Goal: Navigation & Orientation: Find specific page/section

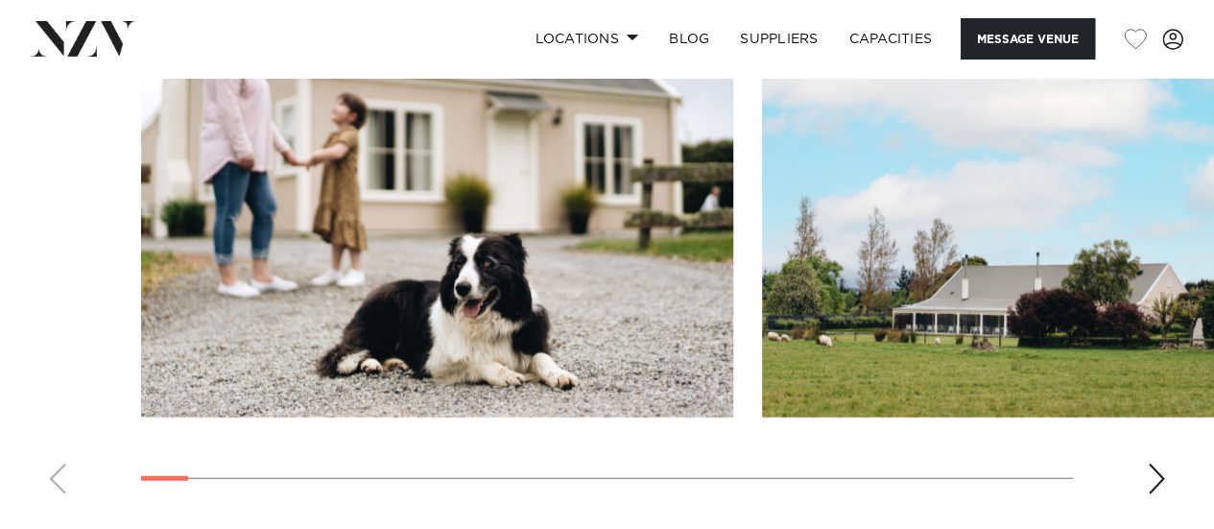
scroll to position [2173, 0]
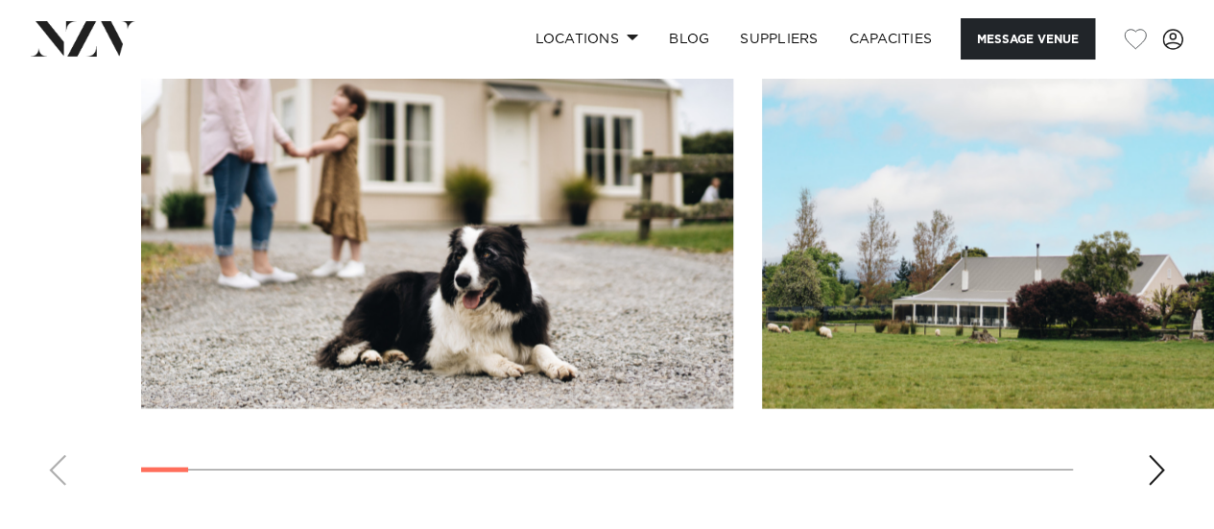
click at [1148, 455] on div "Next slide" at bounding box center [1156, 470] width 19 height 31
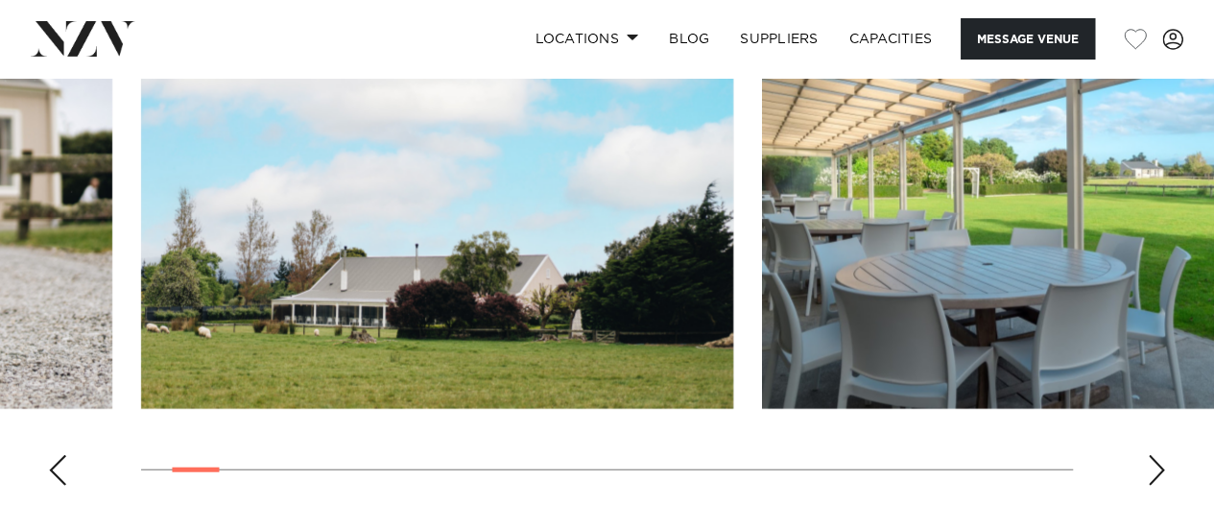
click at [1148, 455] on div "Next slide" at bounding box center [1156, 470] width 19 height 31
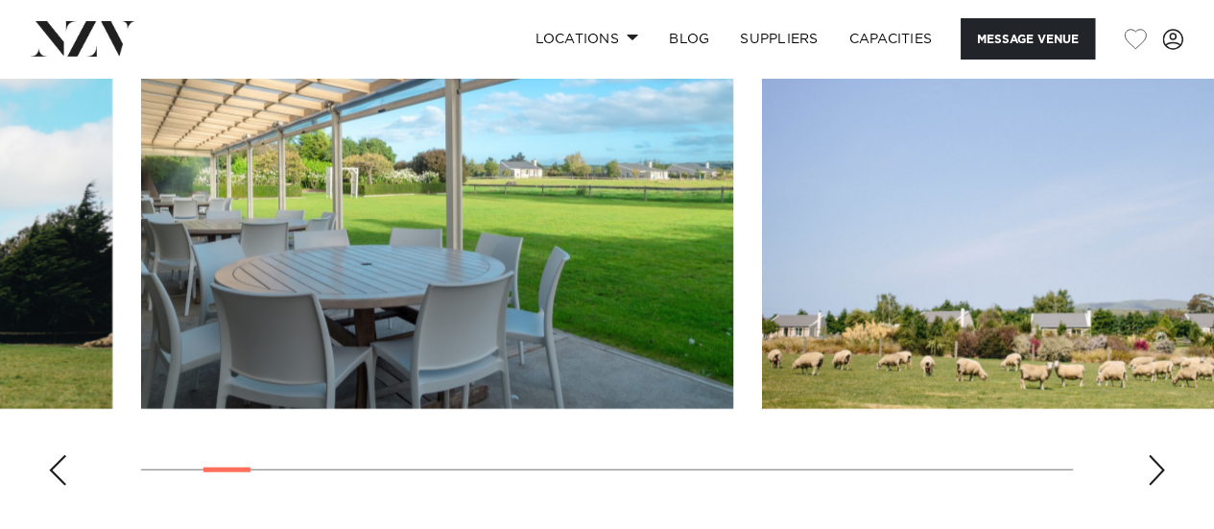
click at [1148, 455] on div "Next slide" at bounding box center [1156, 470] width 19 height 31
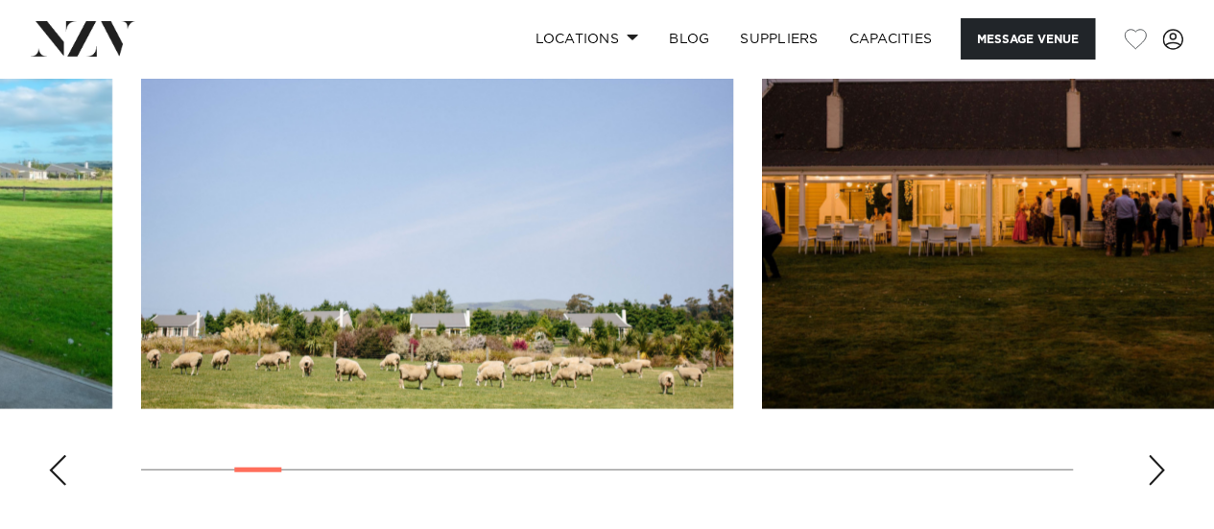
click at [1148, 455] on div "Next slide" at bounding box center [1156, 470] width 19 height 31
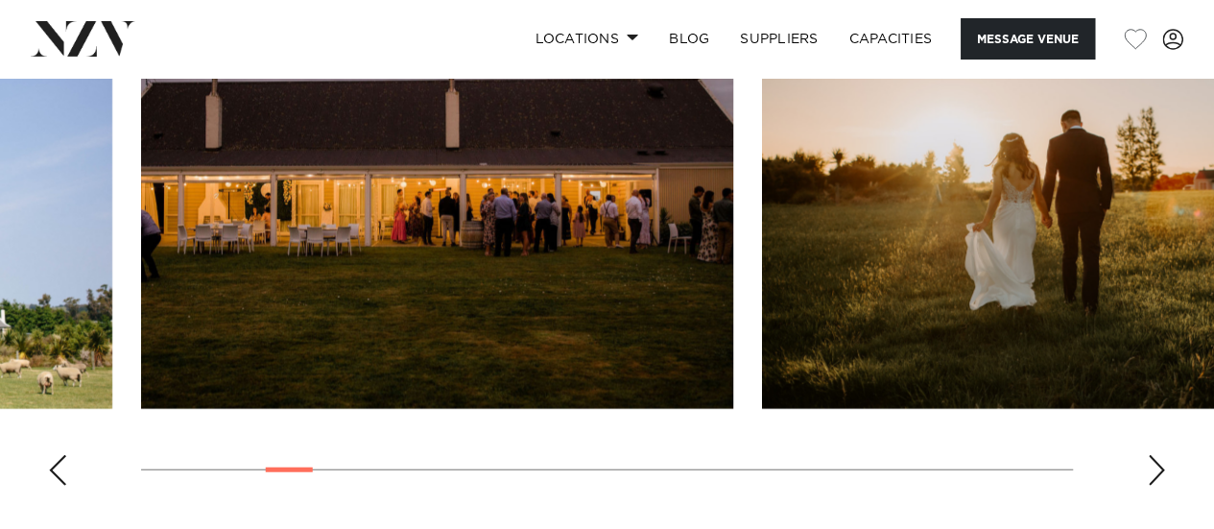
click at [1148, 455] on div "Next slide" at bounding box center [1156, 470] width 19 height 31
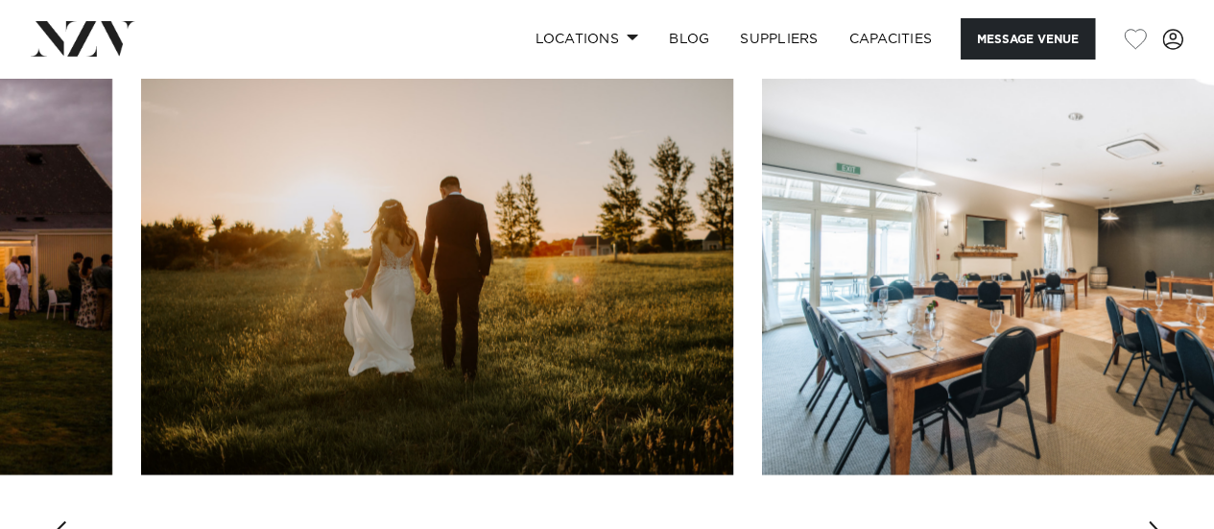
scroll to position [2106, 0]
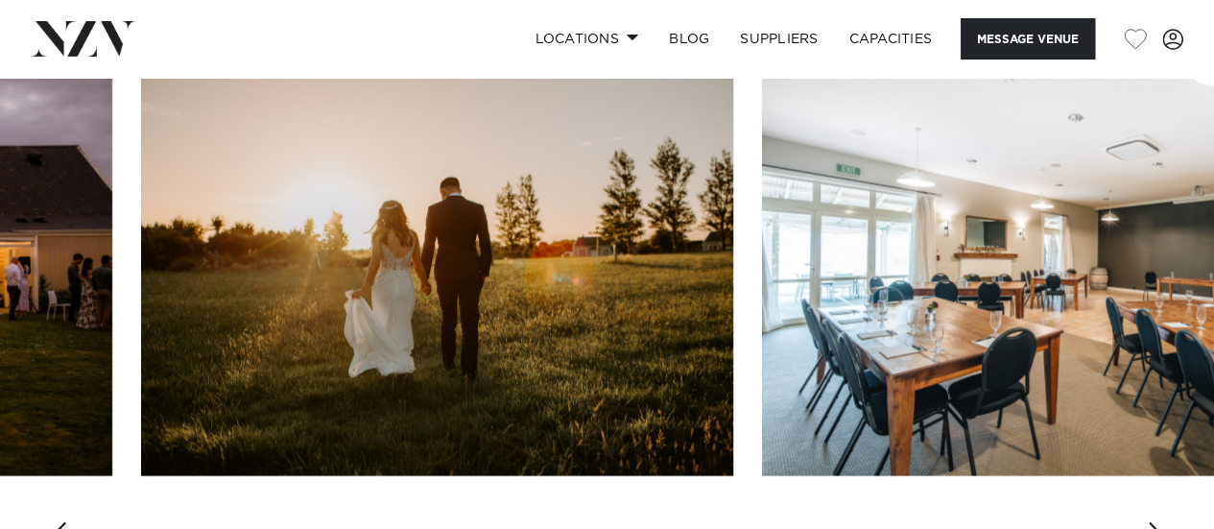
click at [1157, 522] on div "Next slide" at bounding box center [1156, 537] width 19 height 31
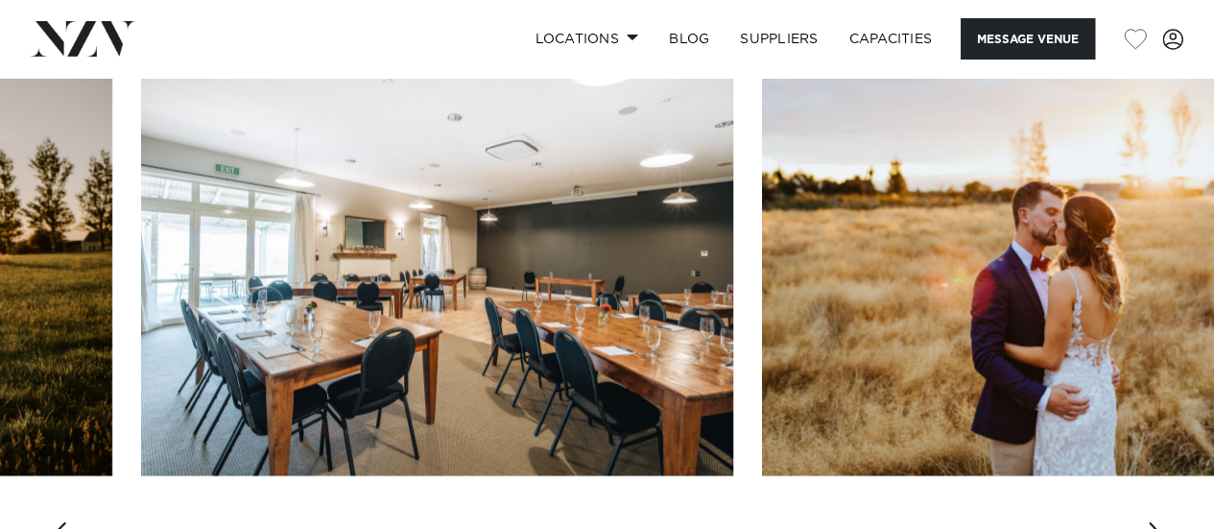
click at [1157, 522] on div "Next slide" at bounding box center [1156, 537] width 19 height 31
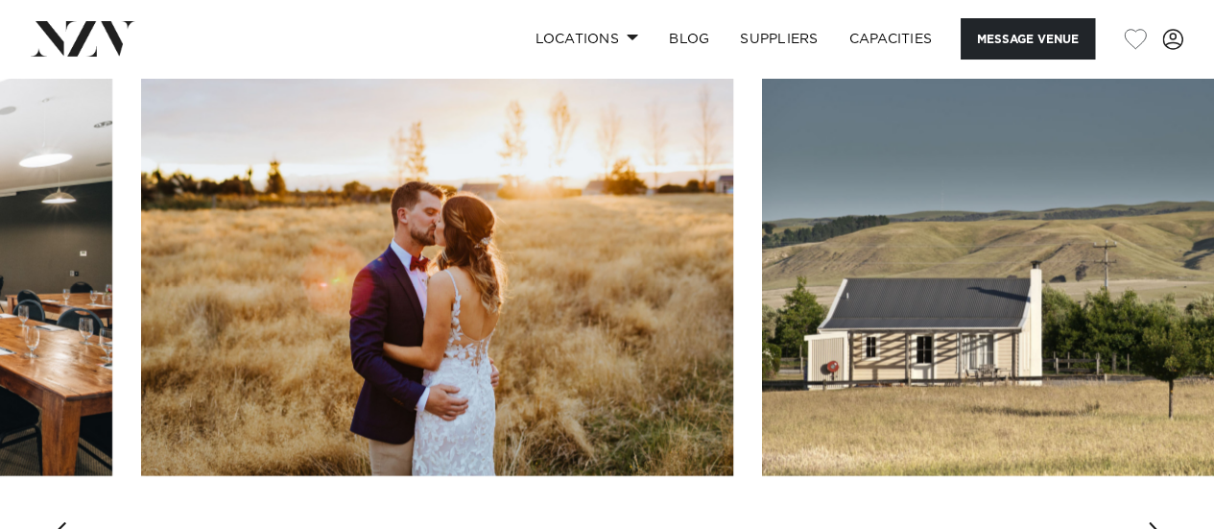
click at [1157, 522] on div "Next slide" at bounding box center [1156, 537] width 19 height 31
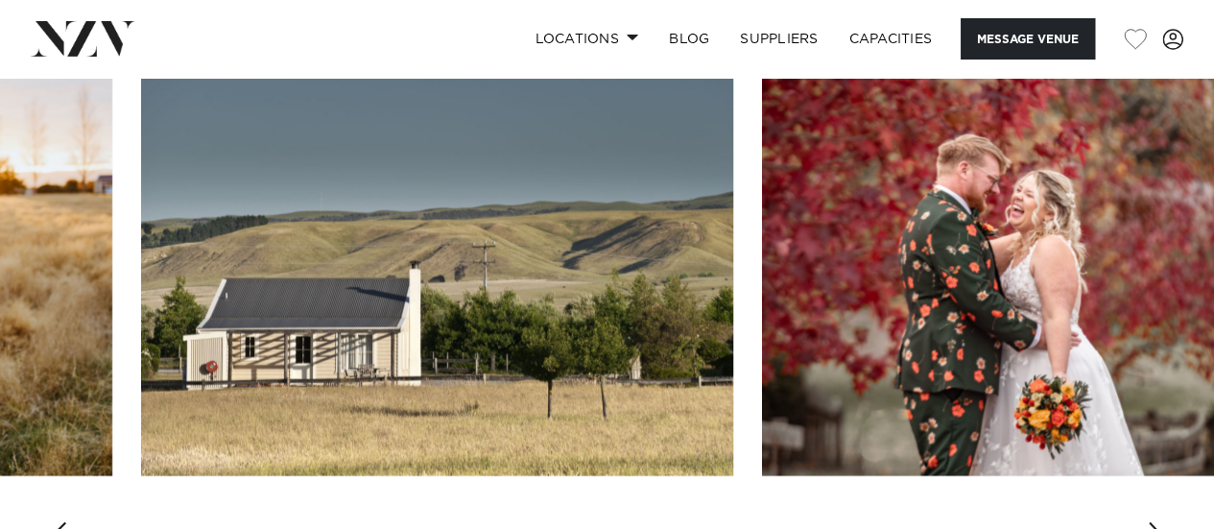
click at [1157, 522] on div "Next slide" at bounding box center [1156, 537] width 19 height 31
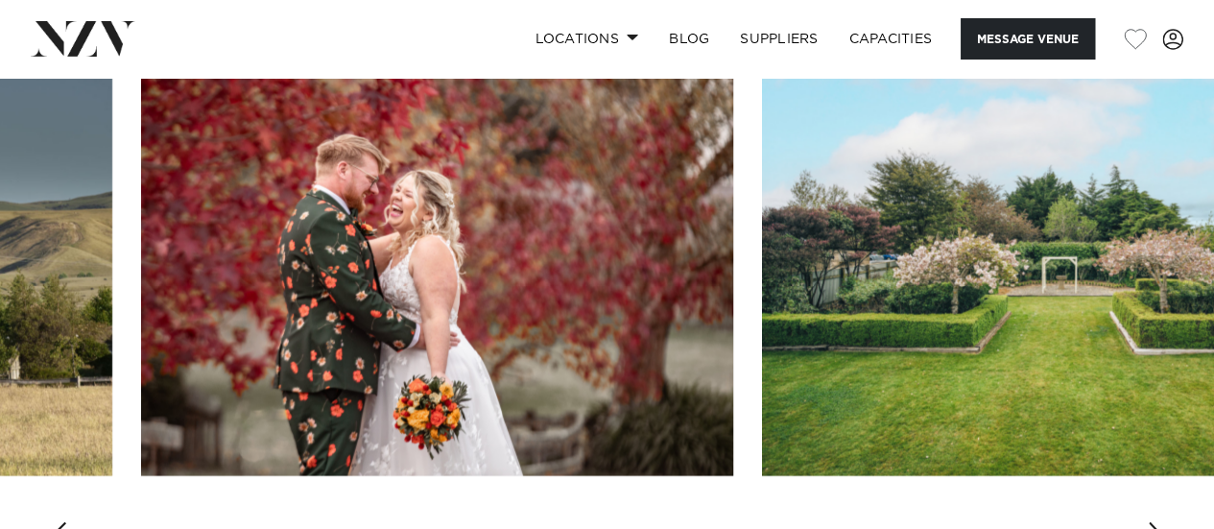
click at [1157, 522] on div "Next slide" at bounding box center [1156, 537] width 19 height 31
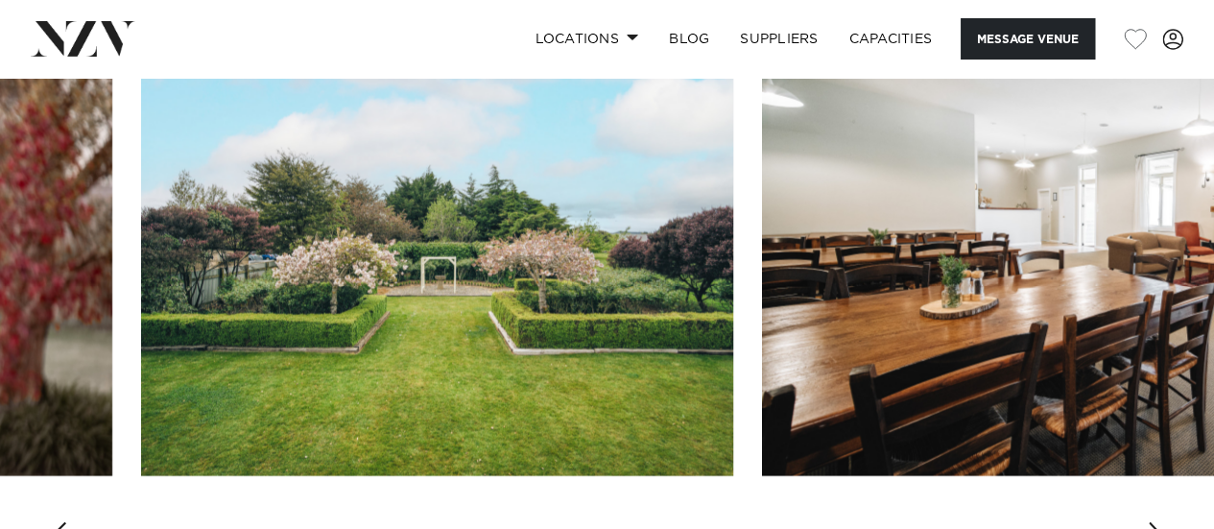
click at [1157, 522] on div "Next slide" at bounding box center [1156, 537] width 19 height 31
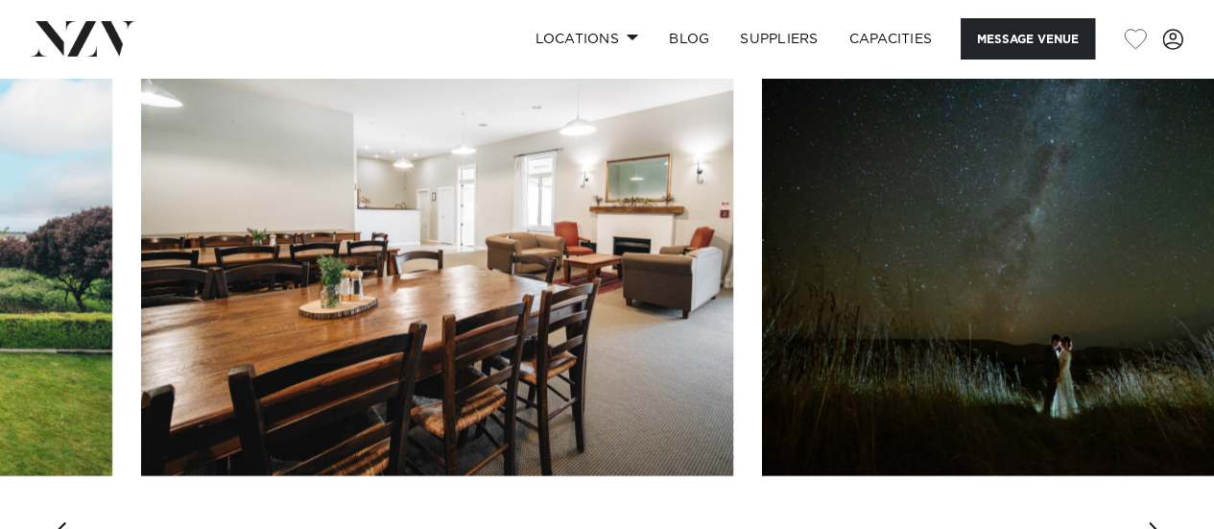
click at [1157, 522] on div "Next slide" at bounding box center [1156, 537] width 19 height 31
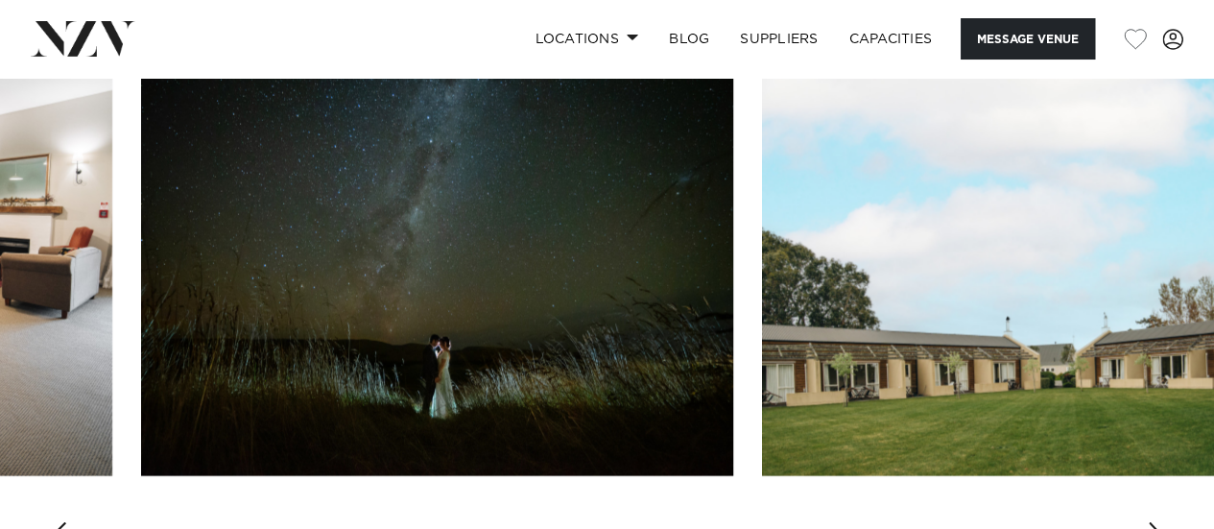
click at [1157, 522] on div "Next slide" at bounding box center [1156, 537] width 19 height 31
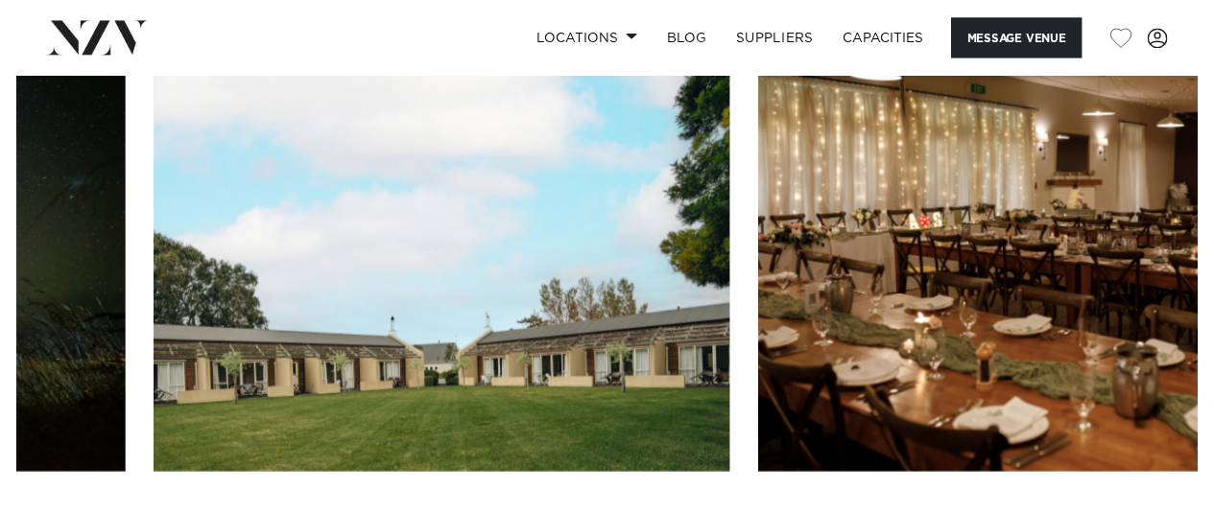
scroll to position [2096, 0]
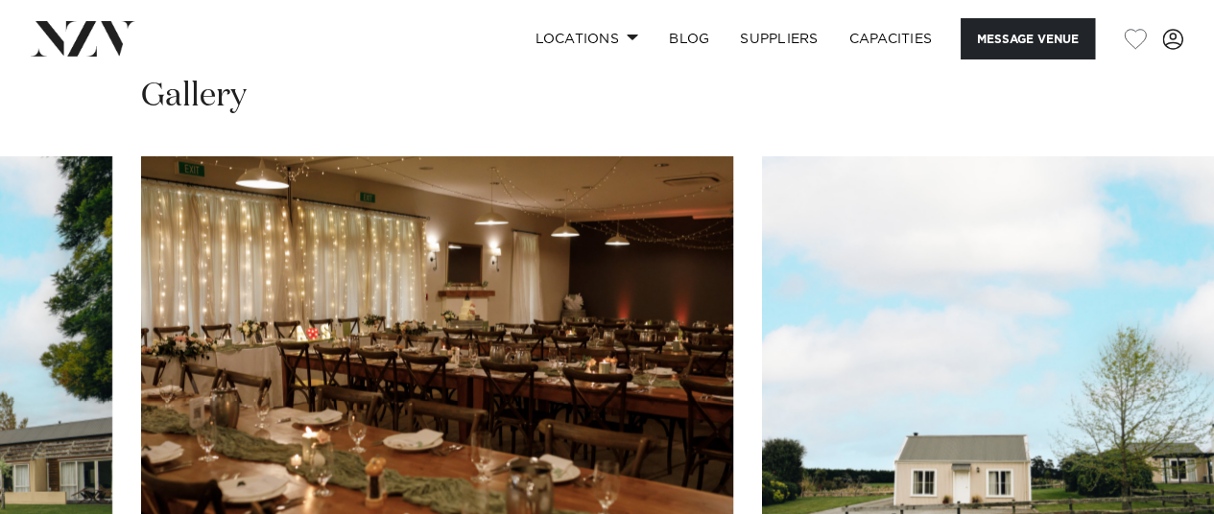
scroll to position [1990, 0]
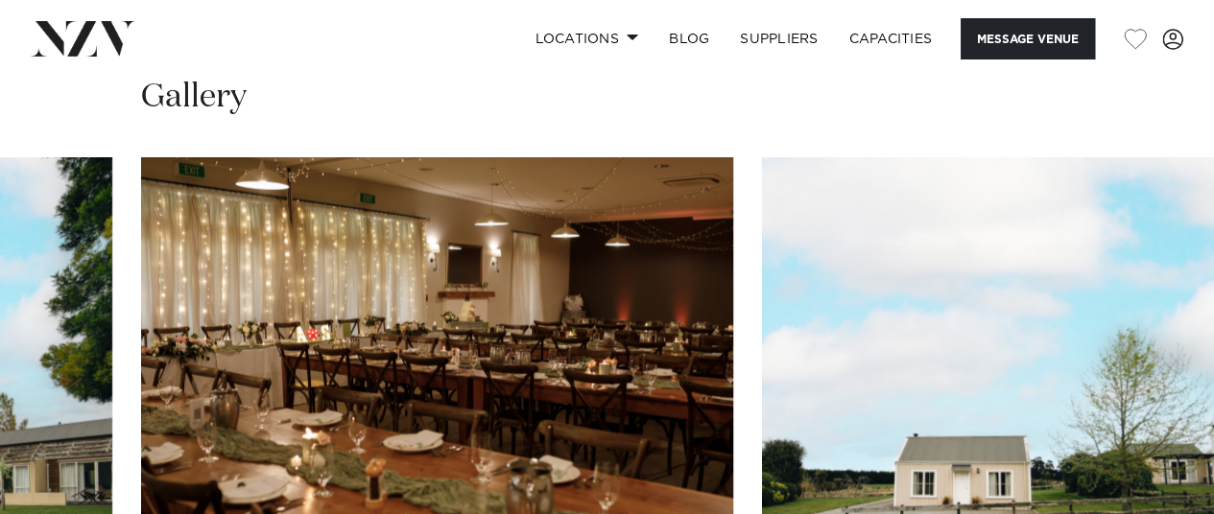
click at [166, 157] on img "15 / 30" at bounding box center [437, 374] width 592 height 435
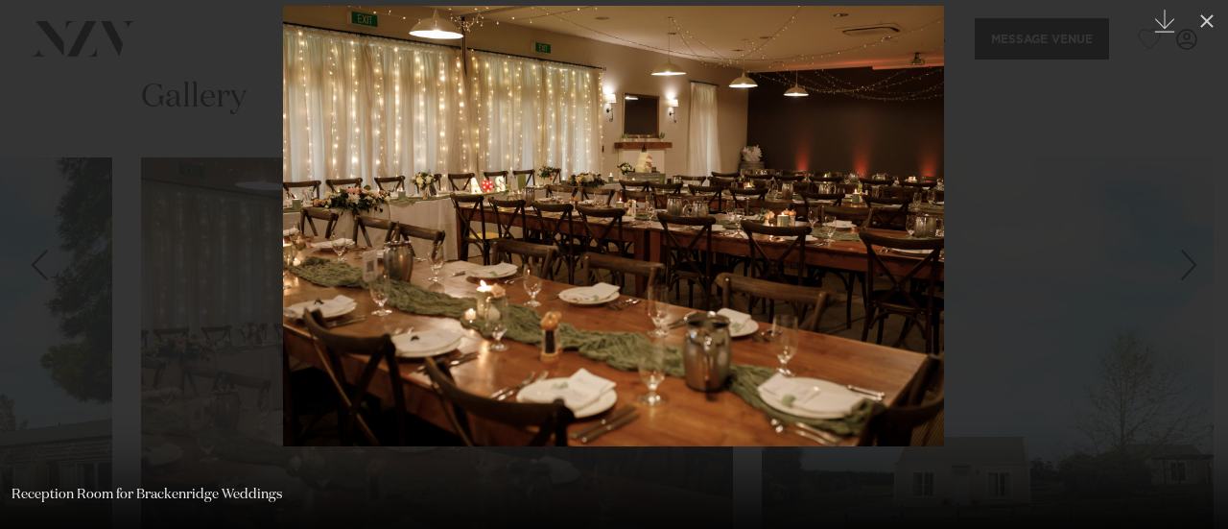
click at [480, 104] on img at bounding box center [613, 226] width 661 height 441
click at [250, 85] on div at bounding box center [614, 264] width 1228 height 529
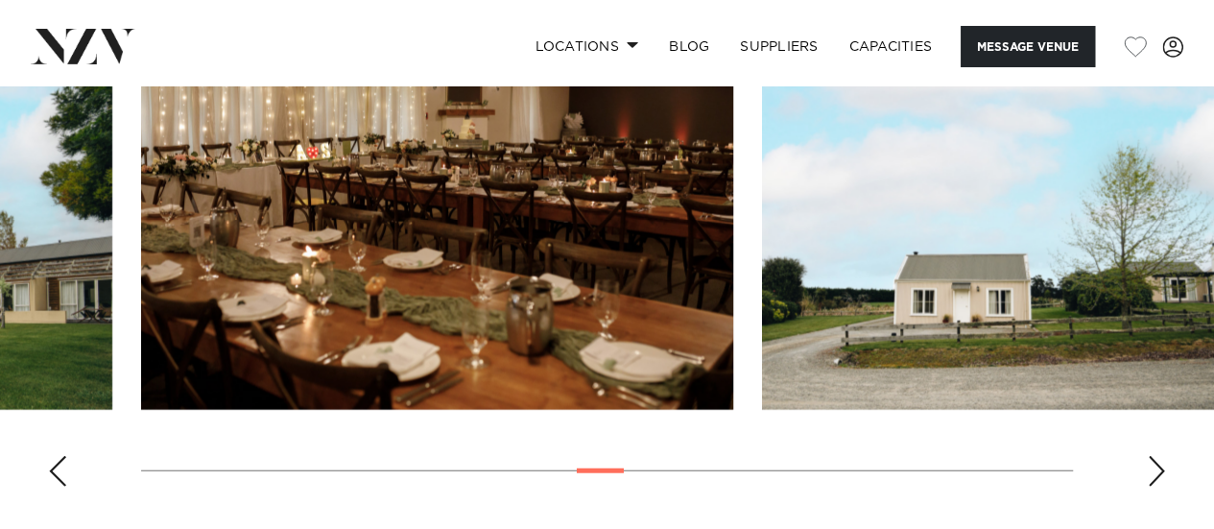
scroll to position [2193, 0]
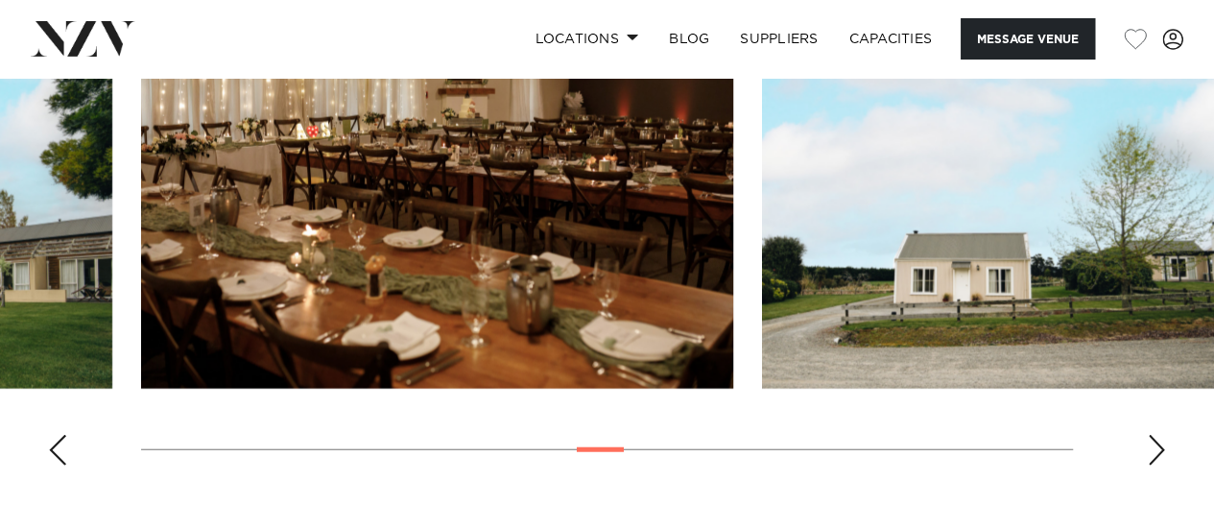
click at [1148, 435] on div "Next slide" at bounding box center [1156, 450] width 19 height 31
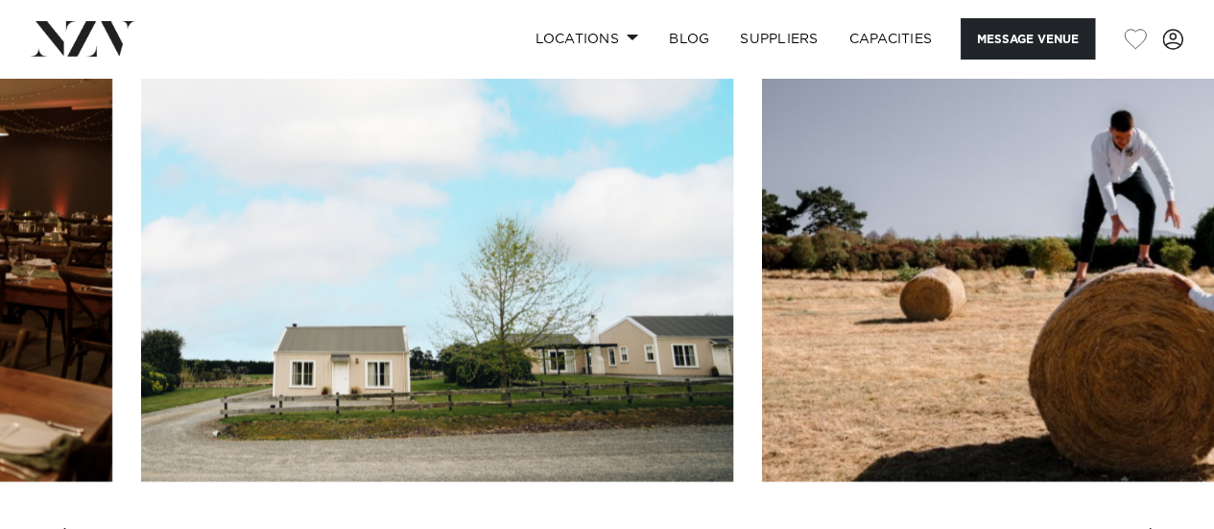
scroll to position [2097, 0]
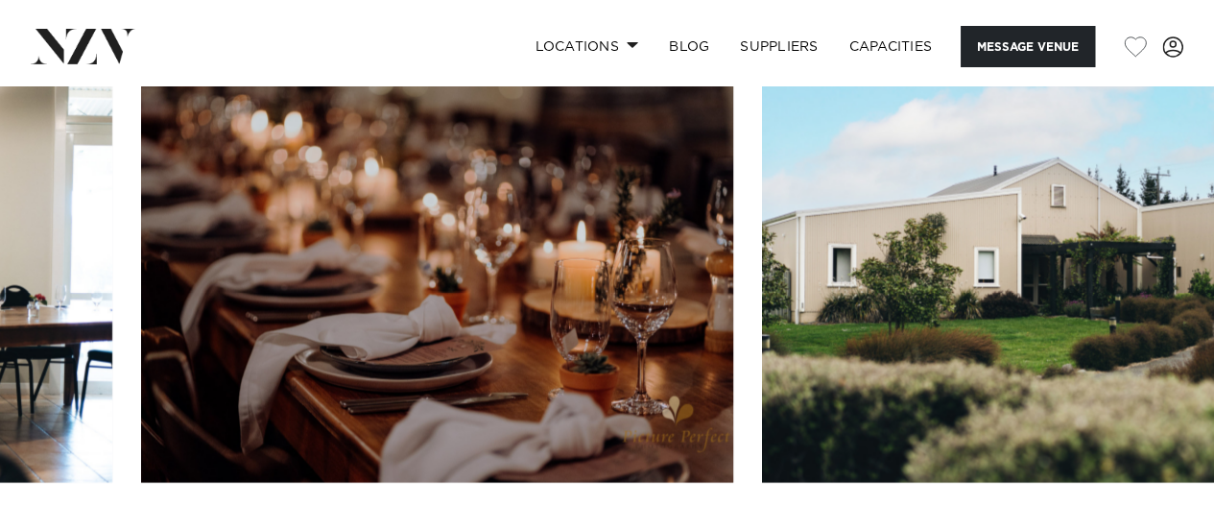
scroll to position [2106, 0]
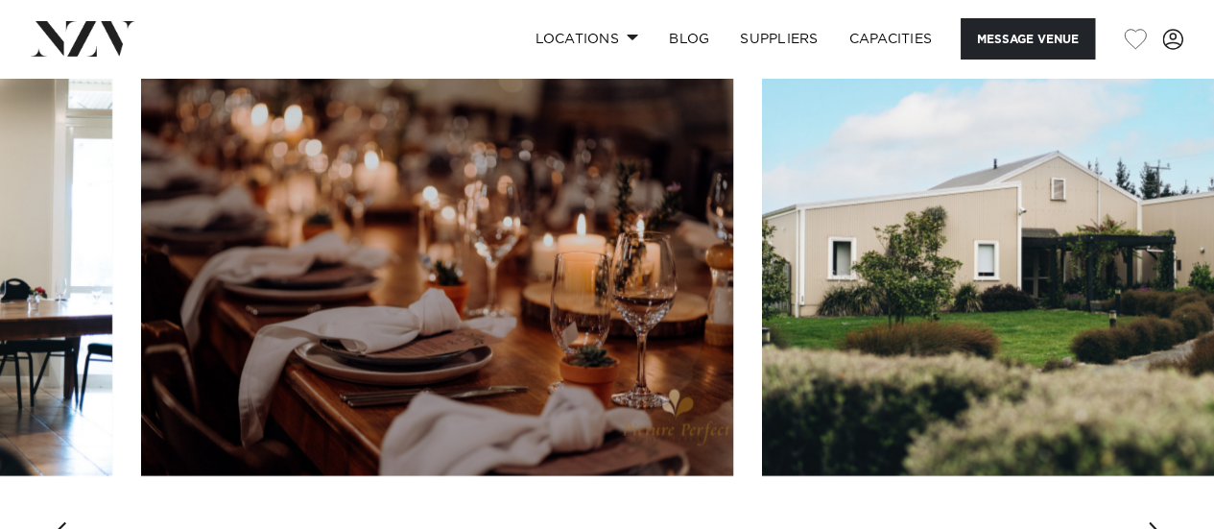
click at [1150, 522] on div "Next slide" at bounding box center [1156, 537] width 19 height 31
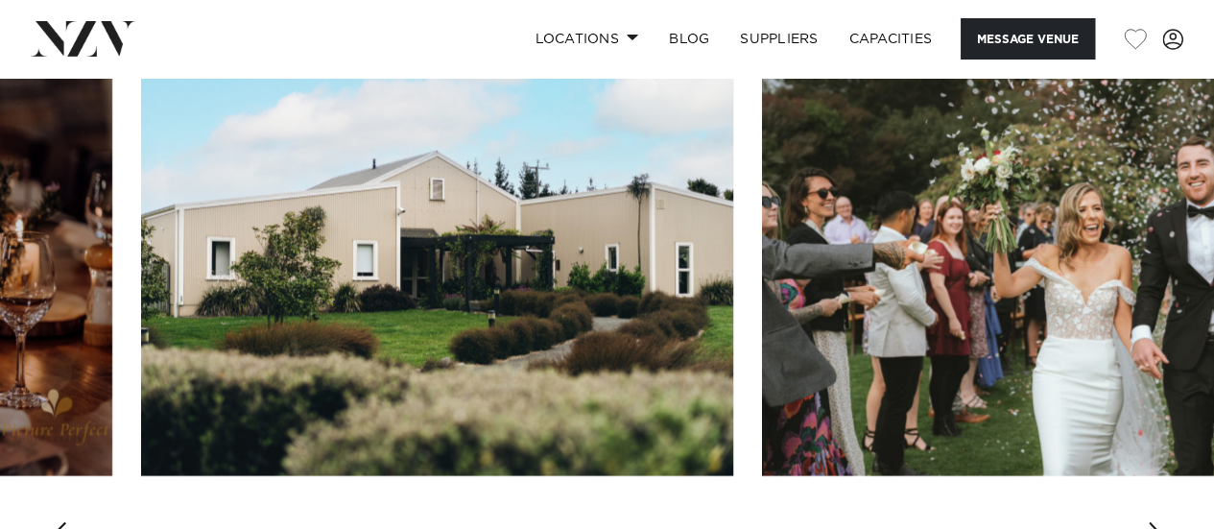
click at [1150, 522] on div "Next slide" at bounding box center [1156, 537] width 19 height 31
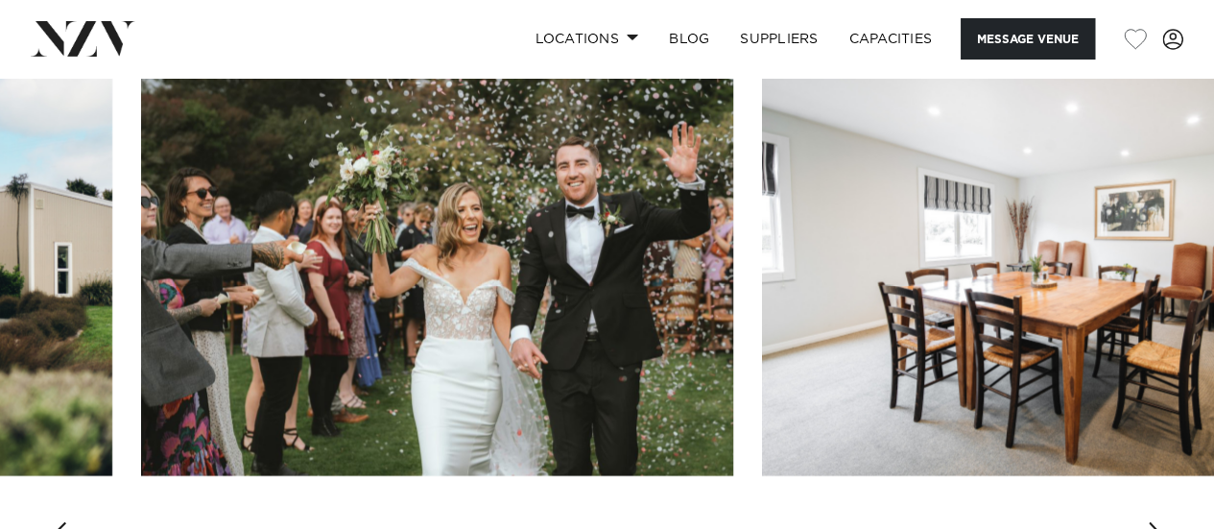
click at [1150, 522] on div "Next slide" at bounding box center [1156, 537] width 19 height 31
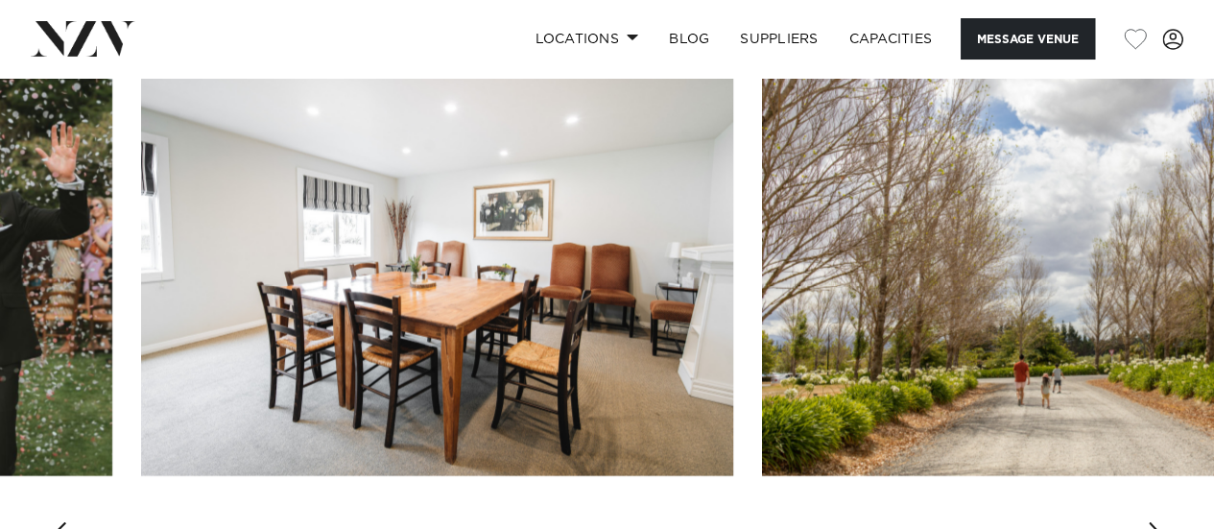
click at [1150, 522] on div "Next slide" at bounding box center [1156, 537] width 19 height 31
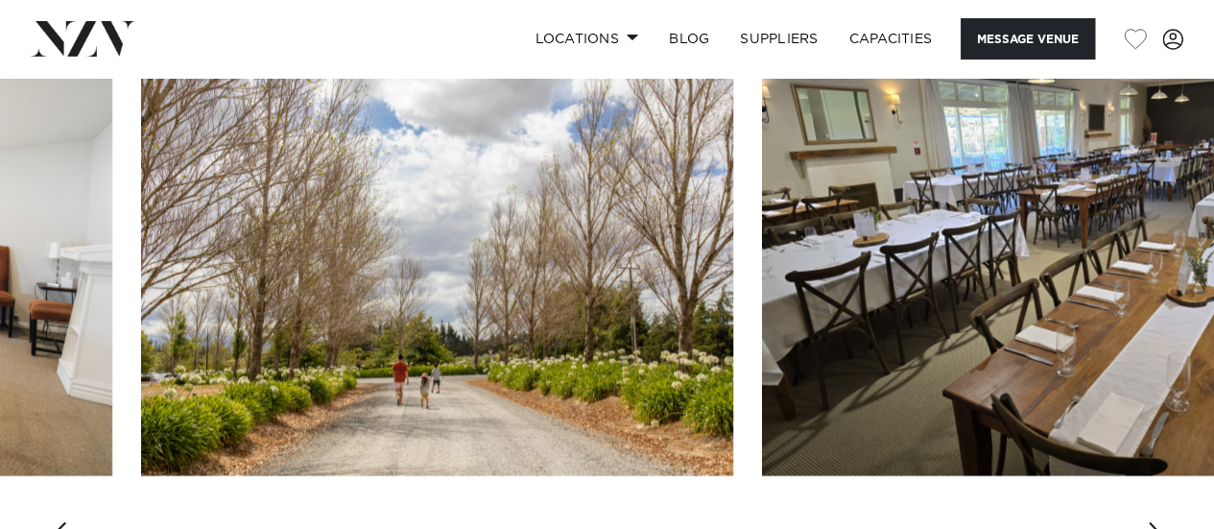
click at [1150, 522] on div "Next slide" at bounding box center [1156, 537] width 19 height 31
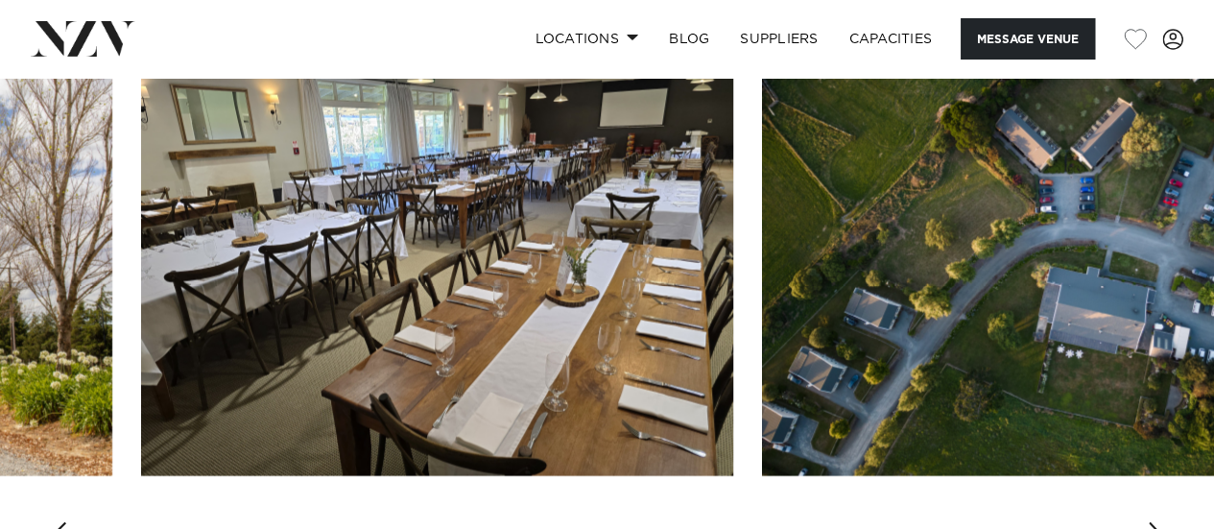
click at [1150, 522] on div "Next slide" at bounding box center [1156, 537] width 19 height 31
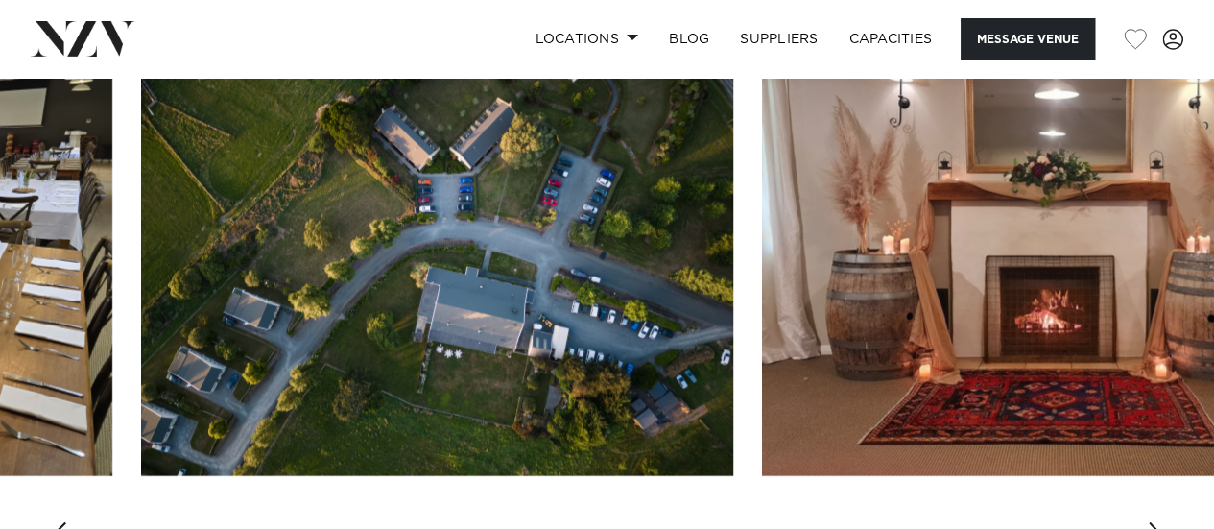
click at [1150, 522] on div "Next slide" at bounding box center [1156, 537] width 19 height 31
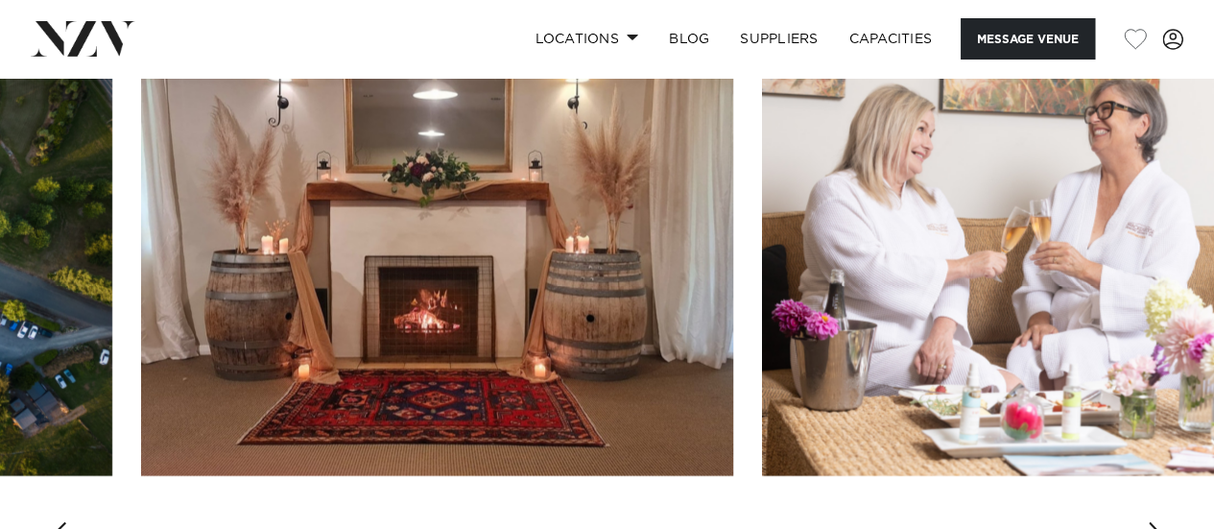
click at [1150, 522] on div "Next slide" at bounding box center [1156, 537] width 19 height 31
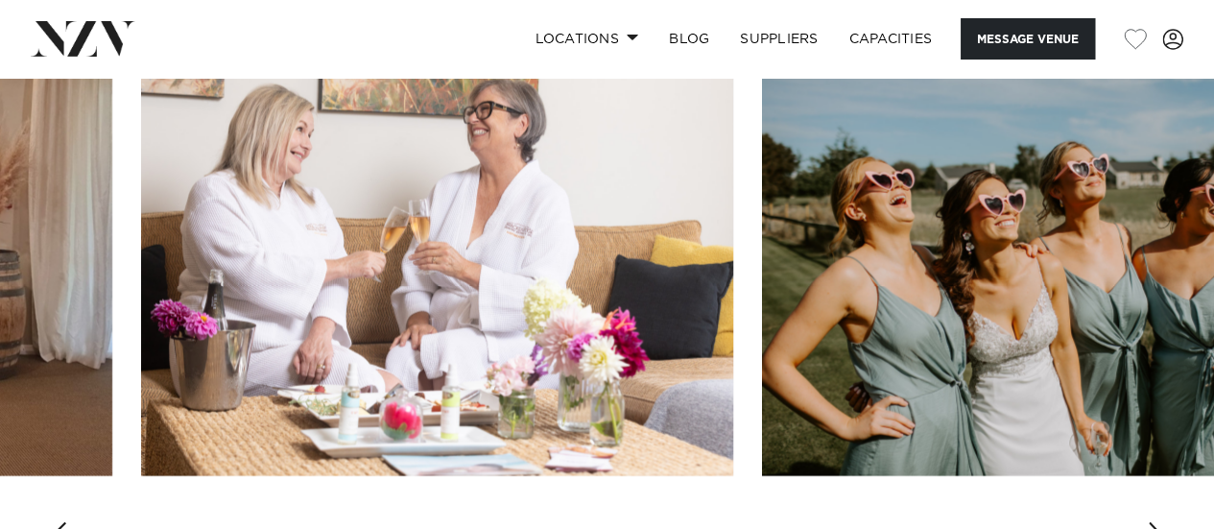
click at [1150, 522] on div "Next slide" at bounding box center [1156, 537] width 19 height 31
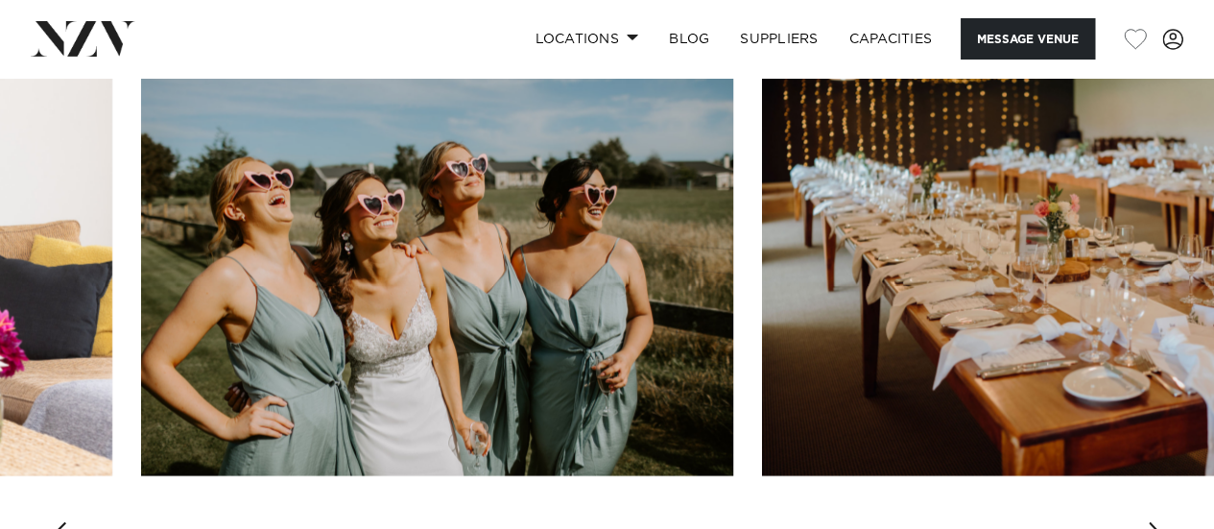
click at [1150, 522] on div "Next slide" at bounding box center [1156, 537] width 19 height 31
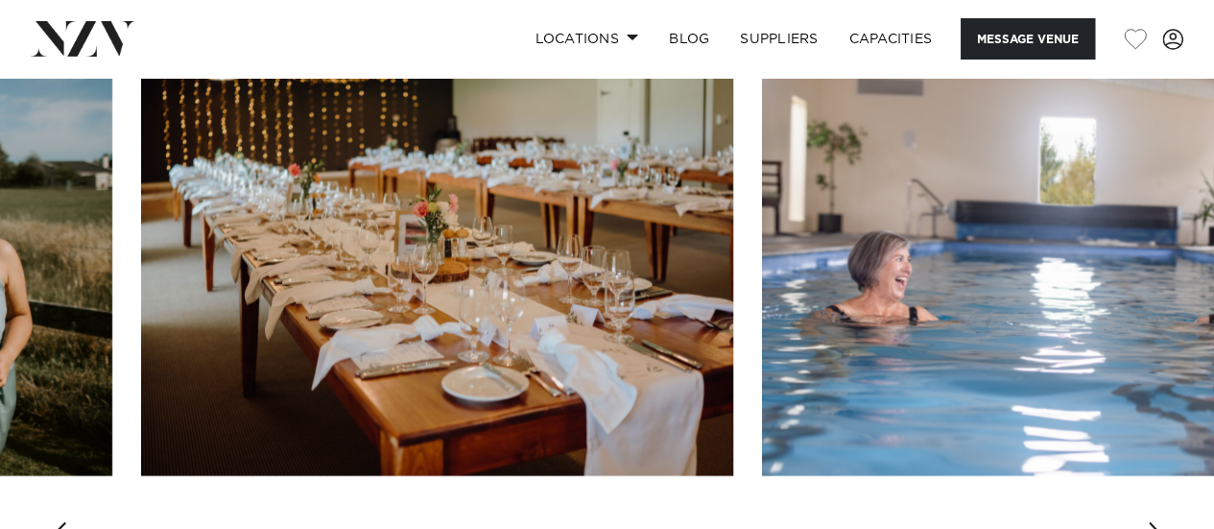
click at [1150, 522] on div "Next slide" at bounding box center [1156, 537] width 19 height 31
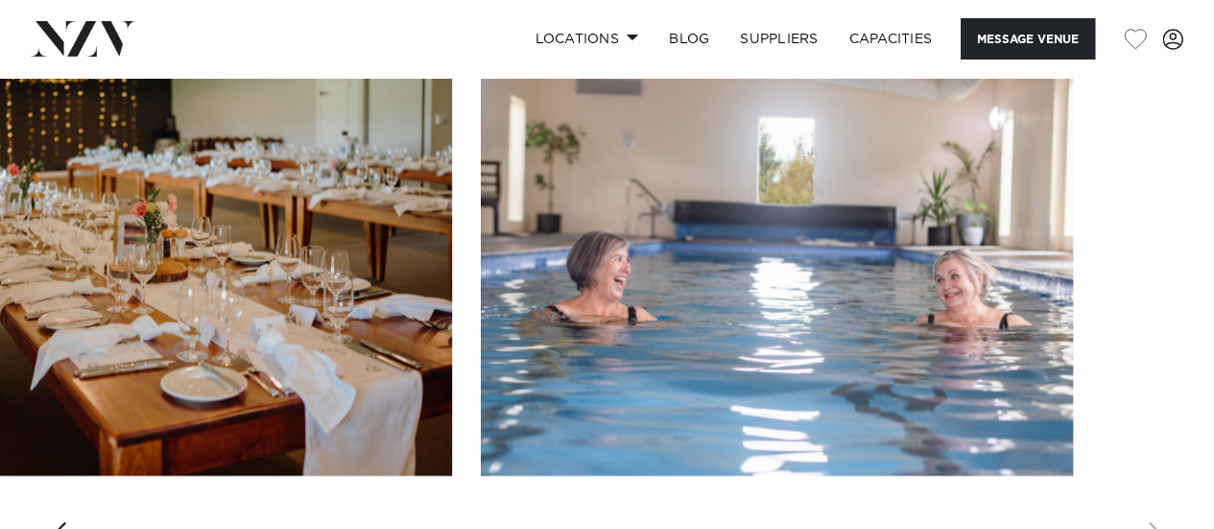
click at [1150, 512] on swiper-container at bounding box center [607, 304] width 1214 height 527
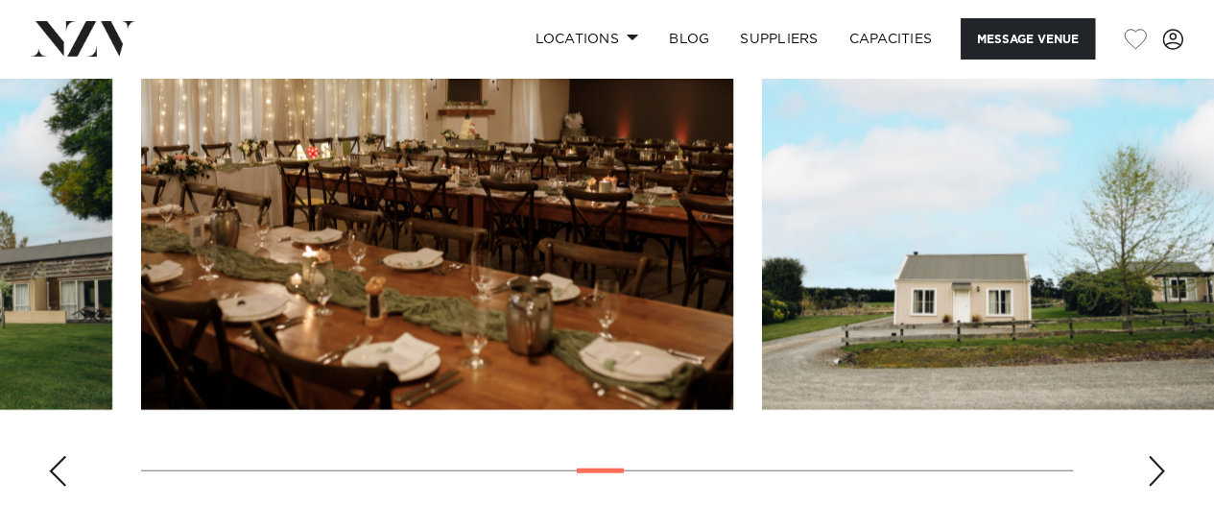
scroll to position [2173, 0]
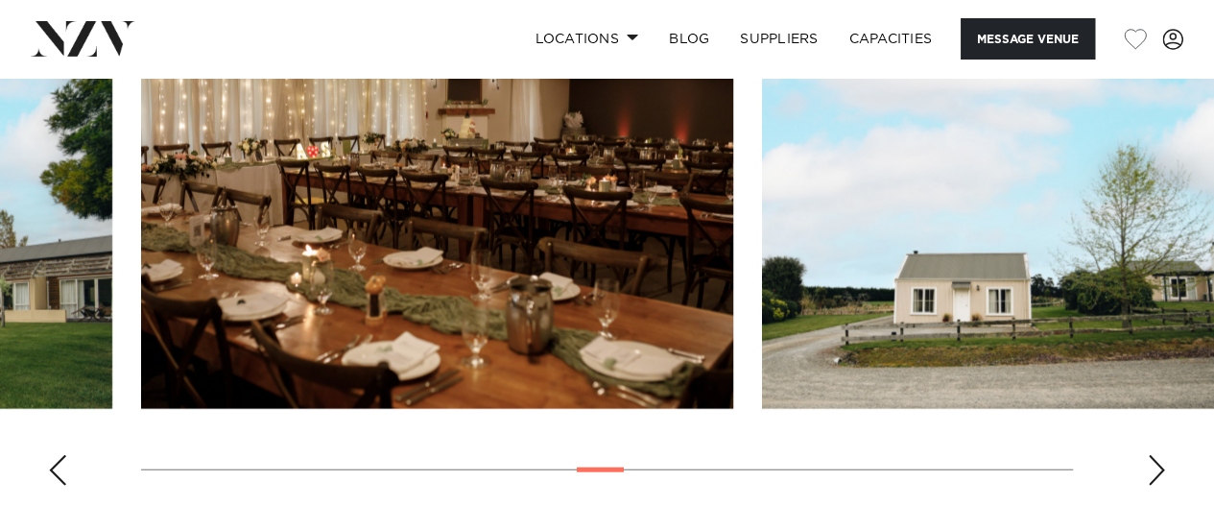
click at [60, 455] on div "Previous slide" at bounding box center [57, 470] width 19 height 31
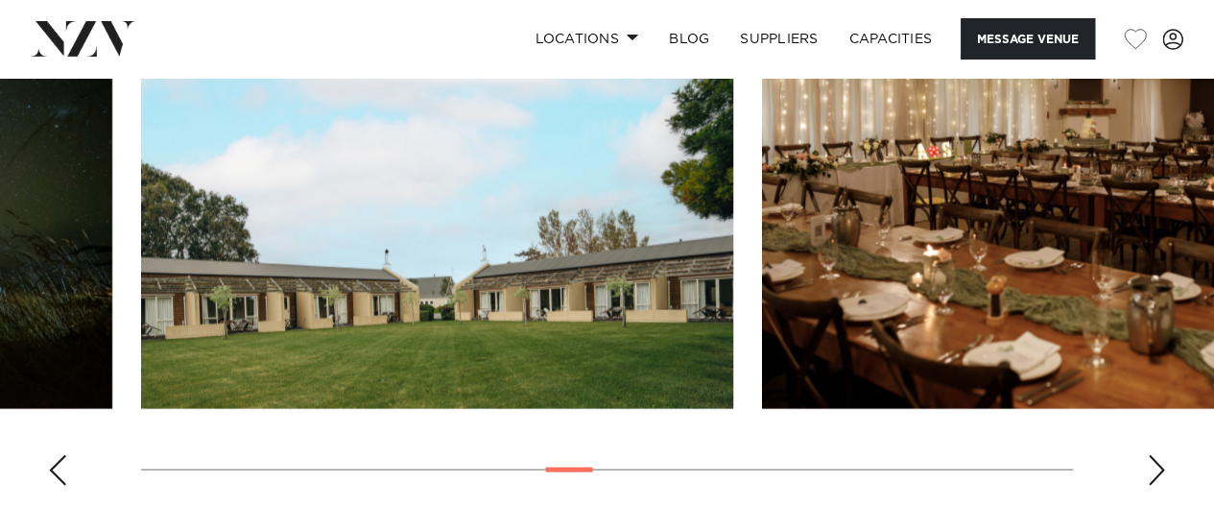
click at [60, 455] on div "Previous slide" at bounding box center [57, 470] width 19 height 31
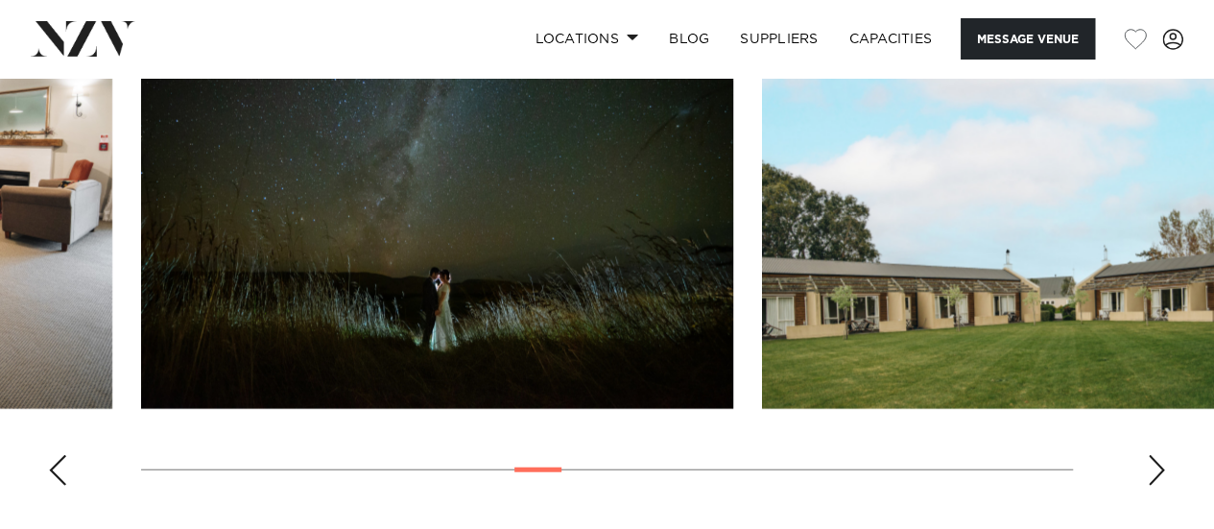
click at [60, 455] on div "Previous slide" at bounding box center [57, 470] width 19 height 31
